Goal: Check status

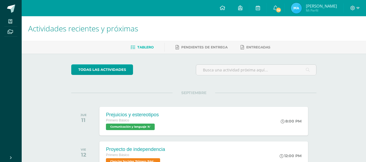
drag, startPoint x: 241, startPoint y: 9, endPoint x: 272, endPoint y: 33, distance: 39.1
click at [280, 10] on span "14" at bounding box center [279, 10] width 6 height 6
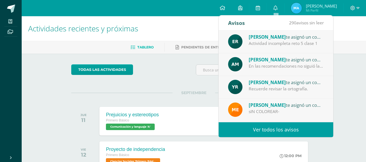
click at [268, 48] on div "Eligia Romero te asignó un comentario en 'Reto 5 clase 1 y 2' para 'IMPACT' Act…" at bounding box center [276, 42] width 115 height 23
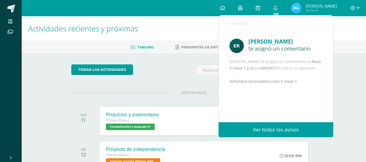
scroll to position [8, 0]
click at [229, 23] on icon at bounding box center [229, 23] width 2 height 4
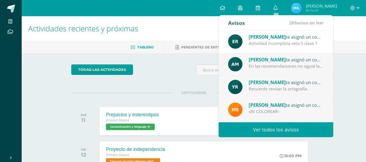
click at [275, 103] on span "[PERSON_NAME]" at bounding box center [267, 105] width 37 height 6
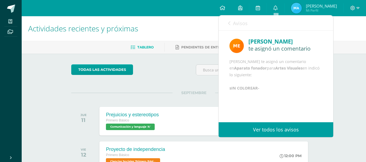
scroll to position [1, 0]
click at [229, 25] on icon at bounding box center [229, 23] width 2 height 4
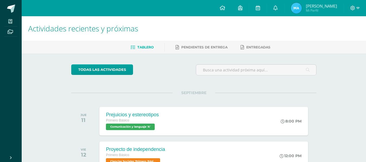
click at [311, 6] on span "[PERSON_NAME]" at bounding box center [321, 5] width 31 height 5
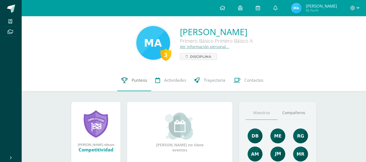
click at [141, 82] on span "Punteos" at bounding box center [139, 80] width 15 height 6
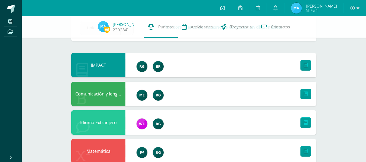
scroll to position [35, 0]
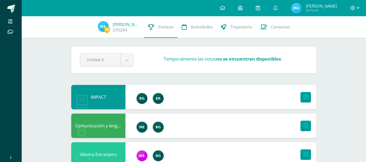
scroll to position [35, 0]
